Goal: Task Accomplishment & Management: Manage account settings

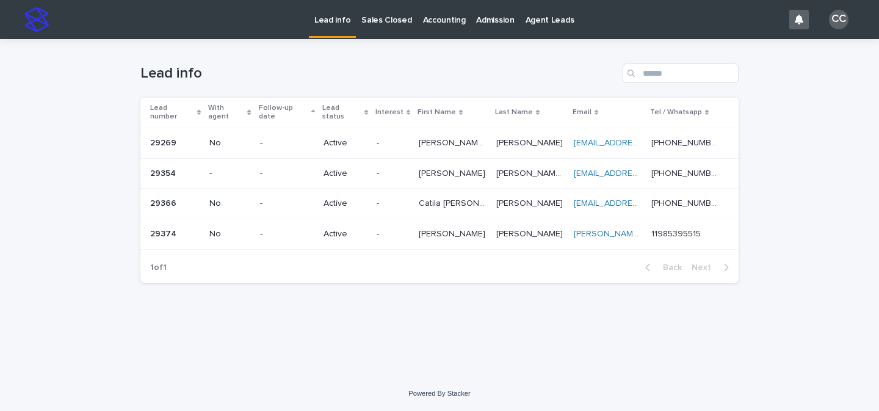
click at [476, 138] on p at bounding box center [453, 143] width 68 height 10
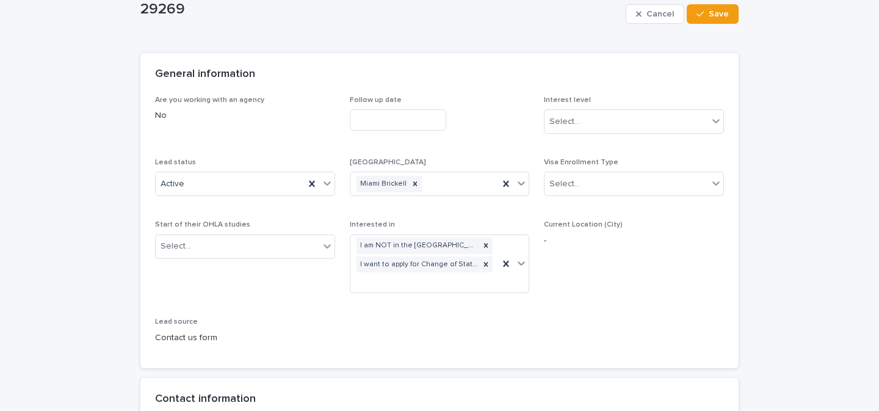
scroll to position [118, 0]
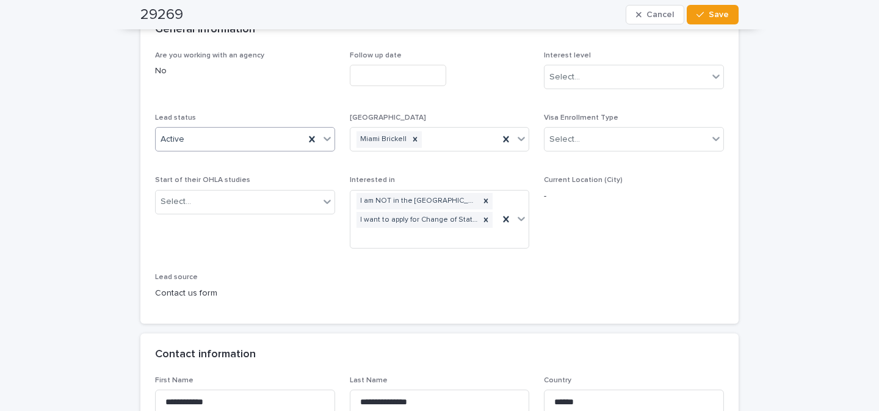
click at [321, 140] on icon at bounding box center [327, 139] width 12 height 12
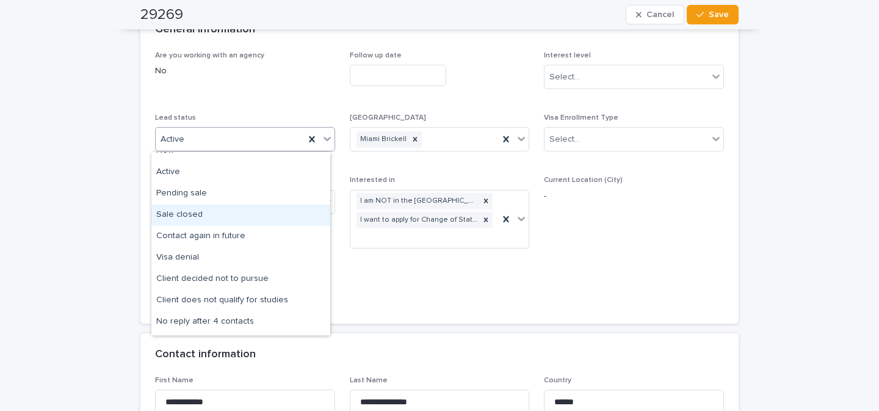
scroll to position [12, 0]
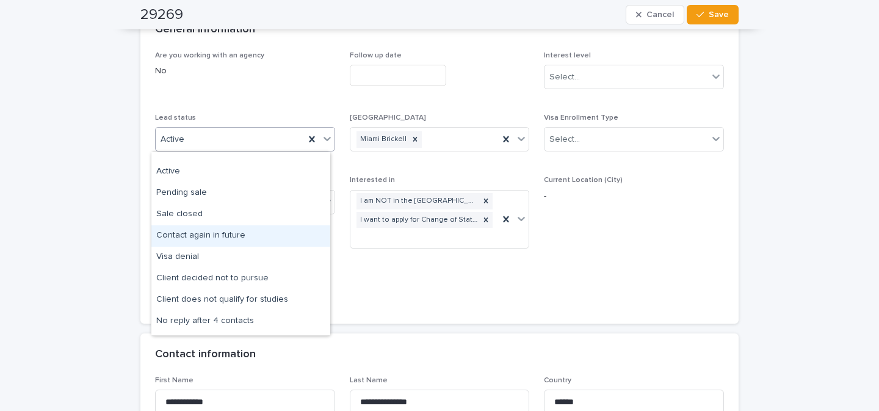
click at [265, 235] on div "Contact again in future" at bounding box center [240, 235] width 179 height 21
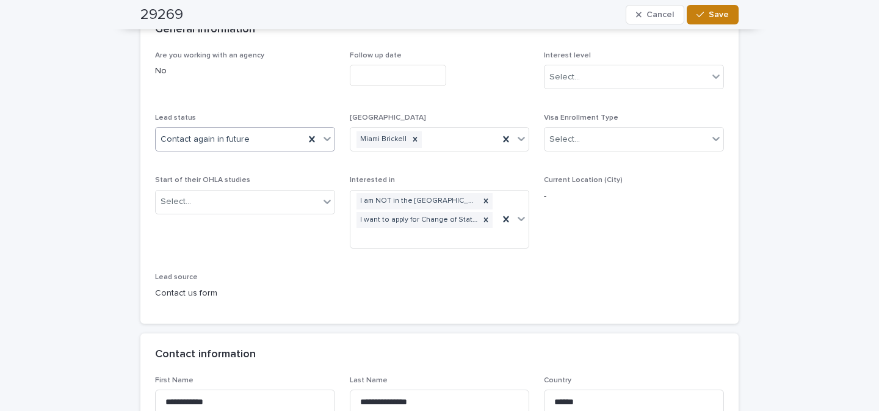
click at [724, 13] on span "Save" at bounding box center [719, 14] width 20 height 9
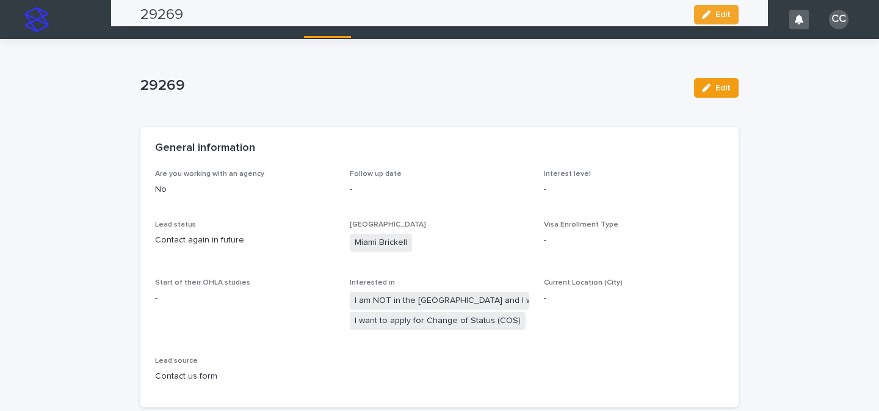
scroll to position [0, 0]
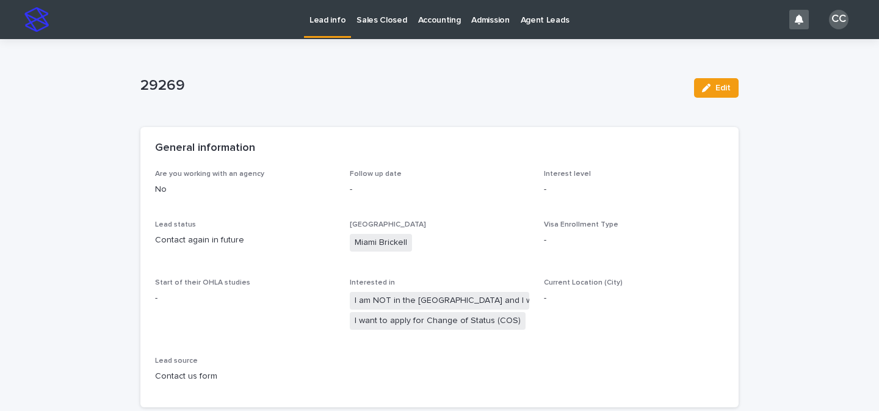
click at [332, 18] on p "Lead info" at bounding box center [328, 13] width 36 height 26
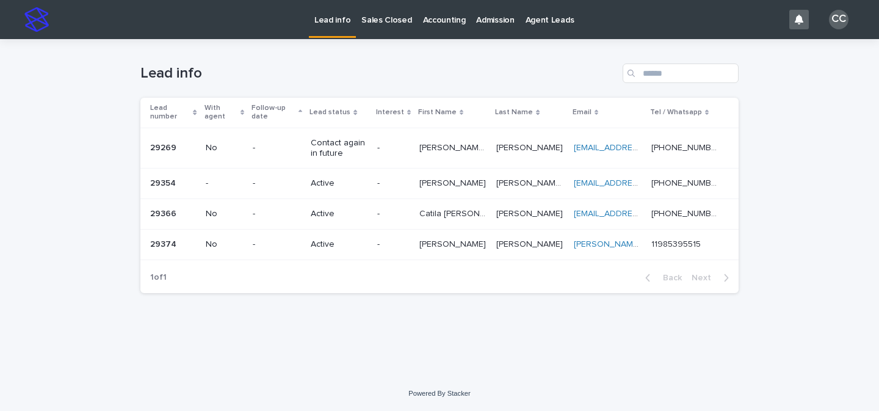
click at [390, 187] on td "-" at bounding box center [394, 184] width 42 height 31
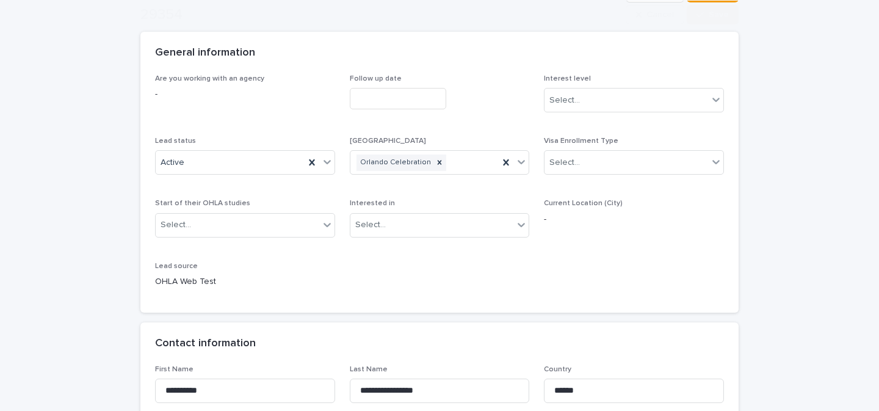
scroll to position [161, 0]
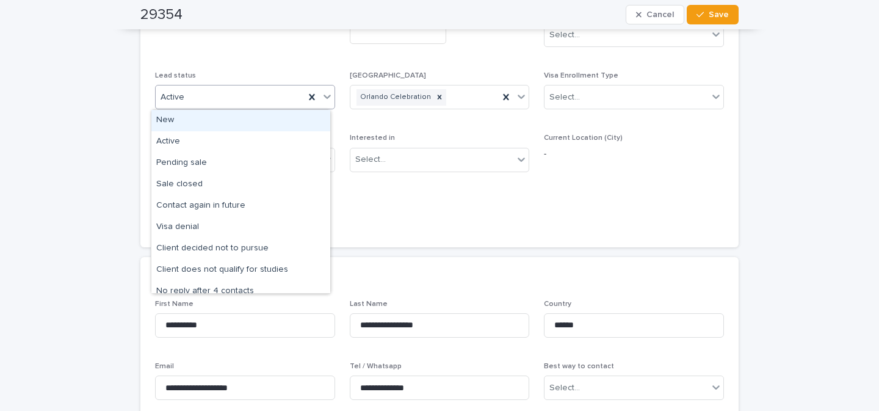
click at [324, 98] on icon at bounding box center [327, 97] width 7 height 4
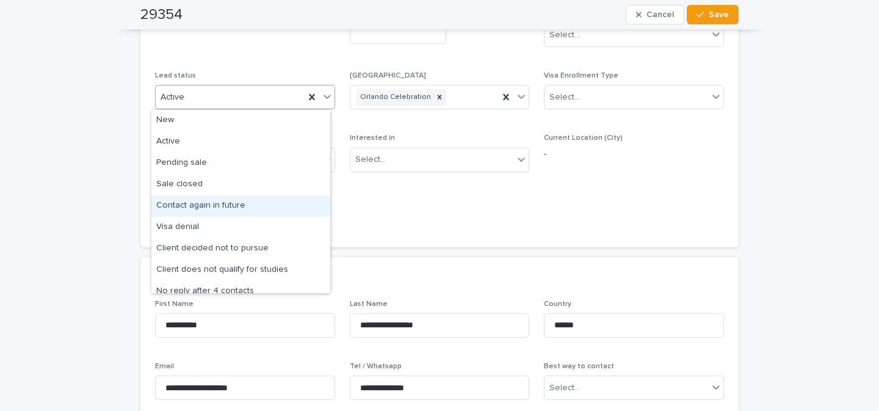
click at [251, 201] on div "Contact again in future" at bounding box center [240, 205] width 179 height 21
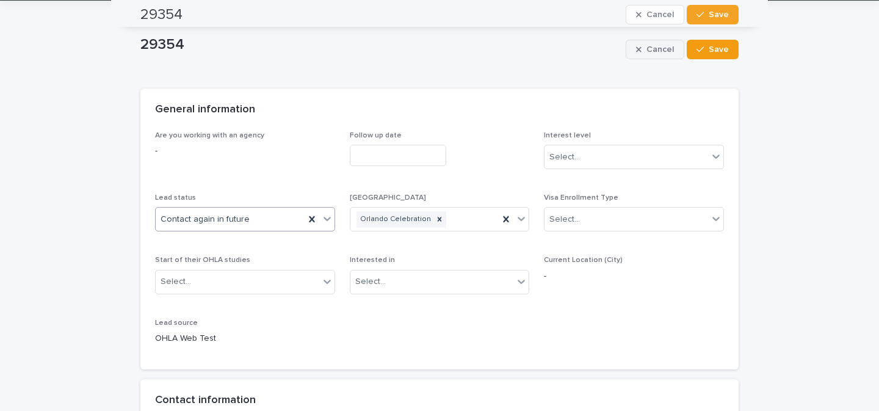
scroll to position [0, 0]
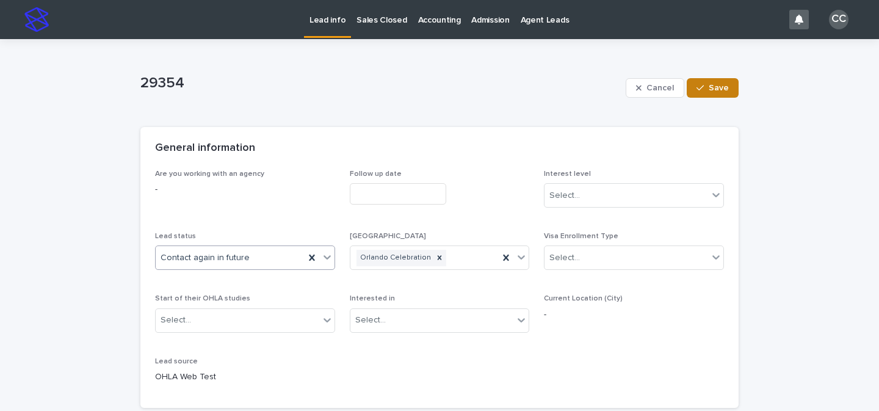
click at [710, 87] on span "Save" at bounding box center [719, 88] width 20 height 9
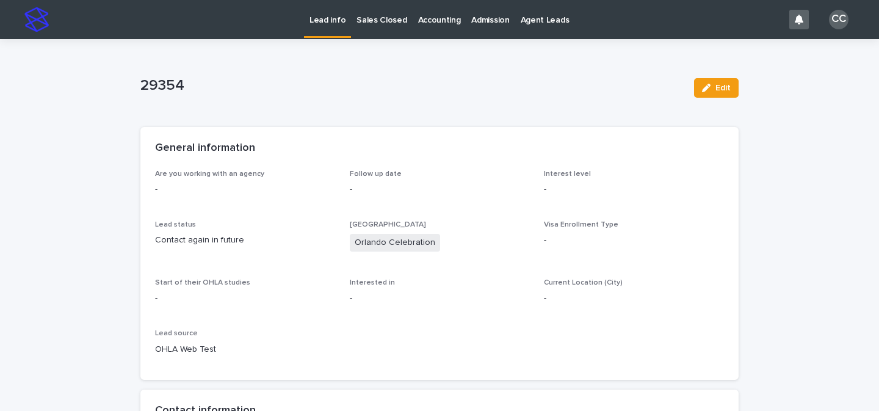
click at [325, 23] on p "Lead info" at bounding box center [328, 13] width 36 height 26
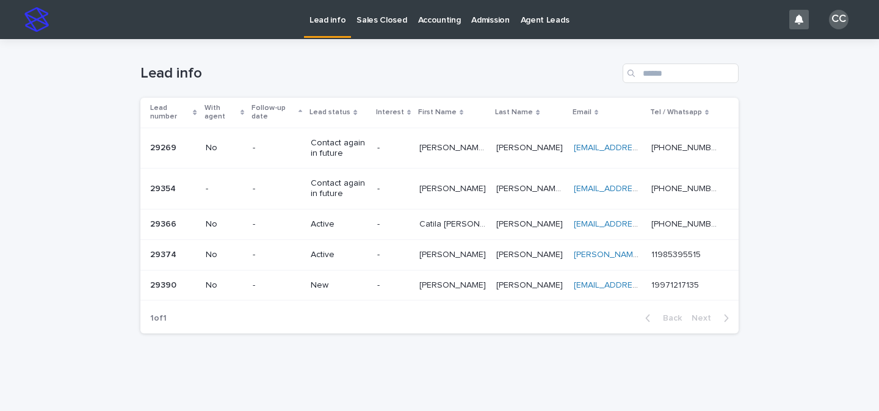
click at [347, 287] on p "New" at bounding box center [339, 285] width 56 height 10
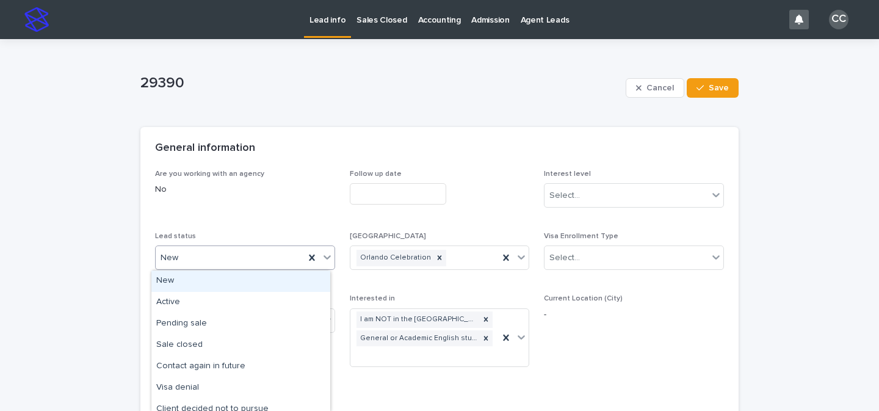
click at [326, 259] on icon at bounding box center [327, 257] width 12 height 12
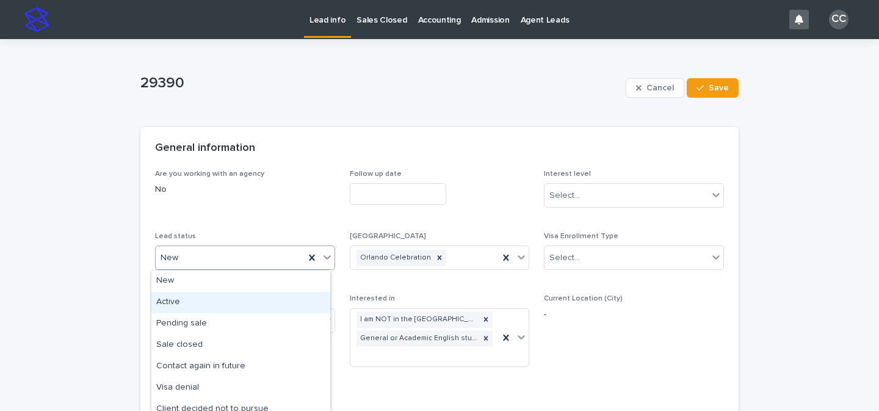
click at [234, 302] on div "Active" at bounding box center [240, 302] width 179 height 21
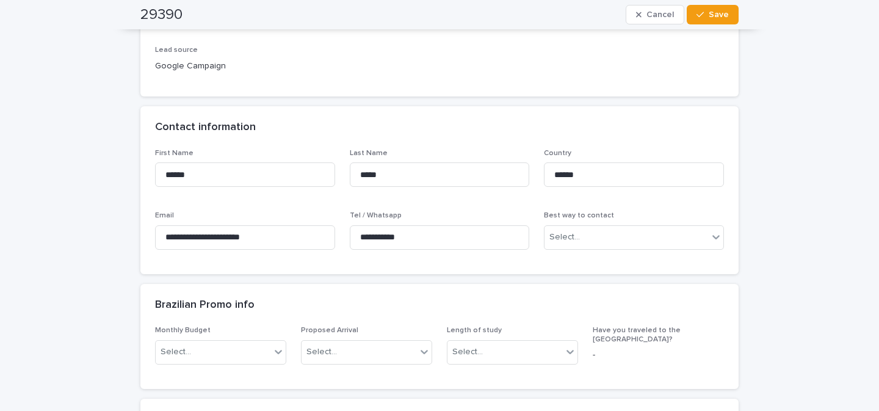
scroll to position [369, 0]
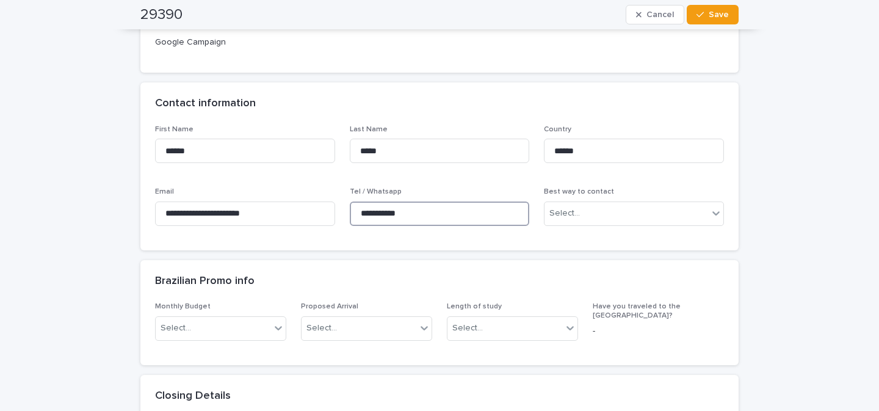
click at [453, 211] on input "**********" at bounding box center [440, 214] width 180 height 24
click at [707, 20] on button "Save" at bounding box center [713, 15] width 52 height 20
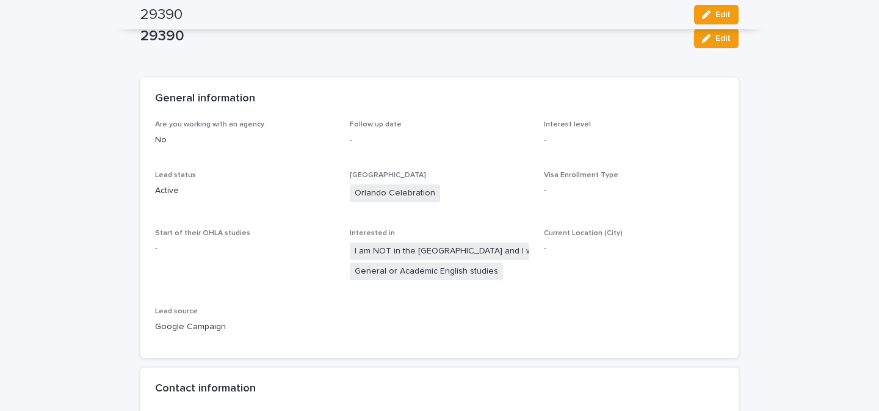
scroll to position [0, 0]
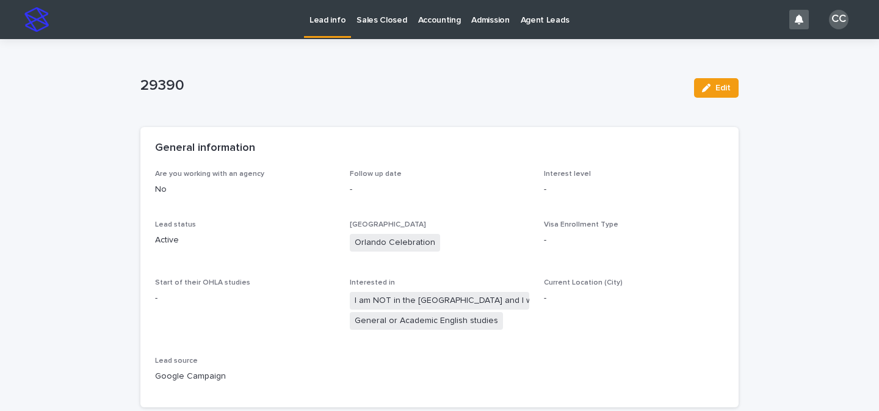
click at [335, 20] on p "Lead info" at bounding box center [328, 13] width 36 height 26
